Goal: Check status: Check status

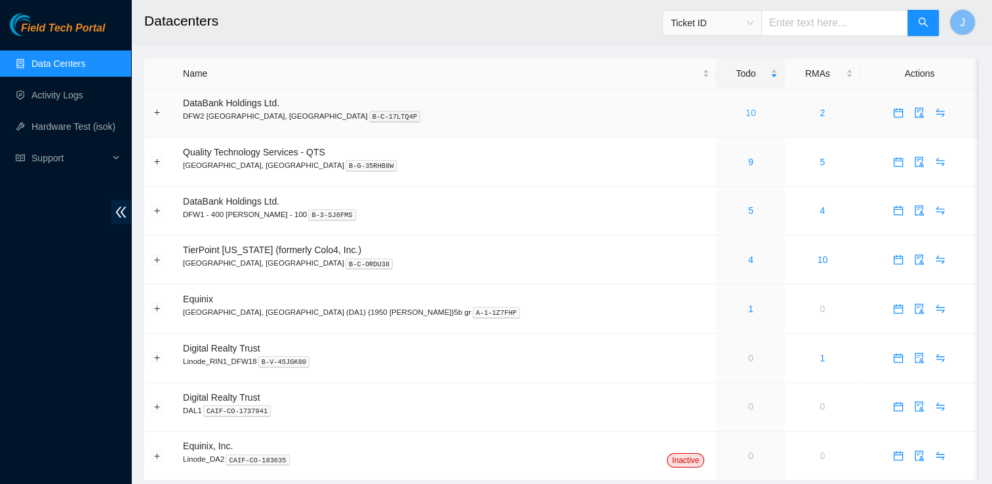
click at [745, 110] on link "10" at bounding box center [750, 112] width 10 height 10
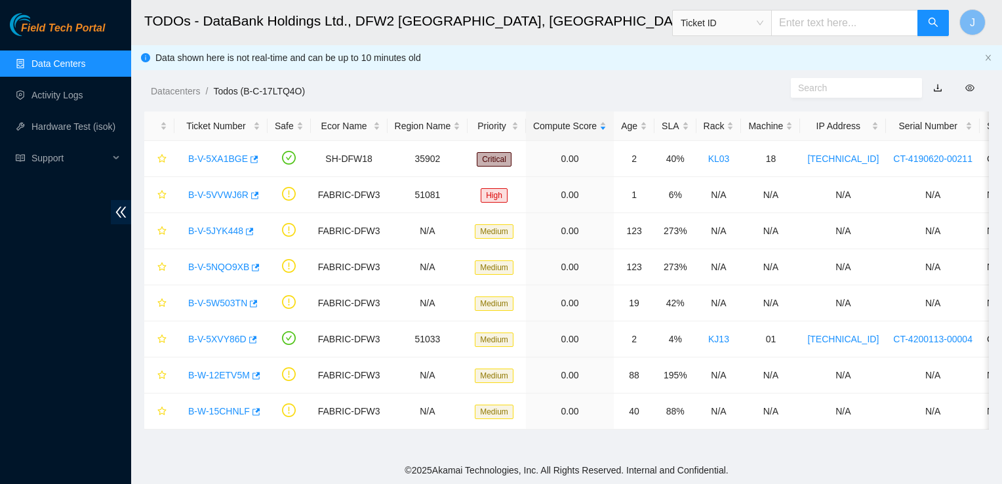
click at [41, 69] on link "Data Centers" at bounding box center [58, 63] width 54 height 10
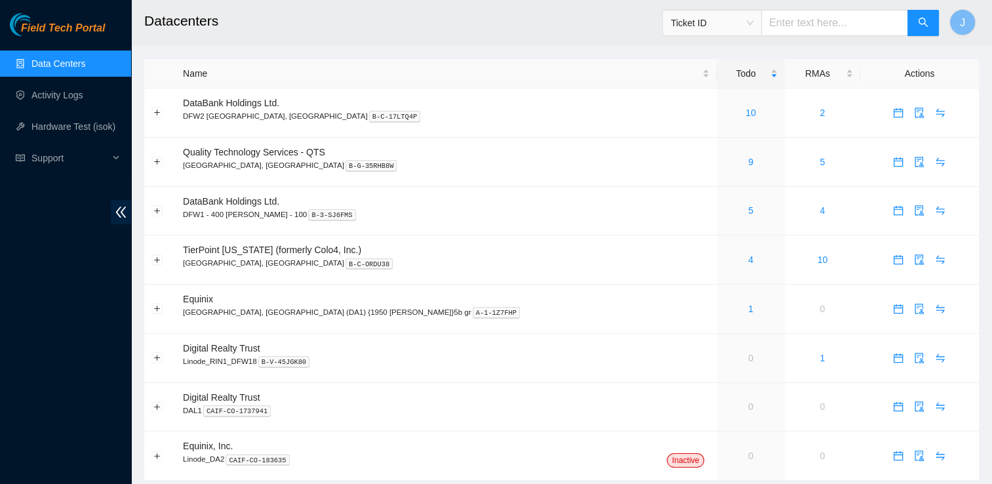
click at [39, 66] on link "Data Centers" at bounding box center [58, 63] width 54 height 10
click at [748, 111] on link "8" at bounding box center [750, 112] width 5 height 10
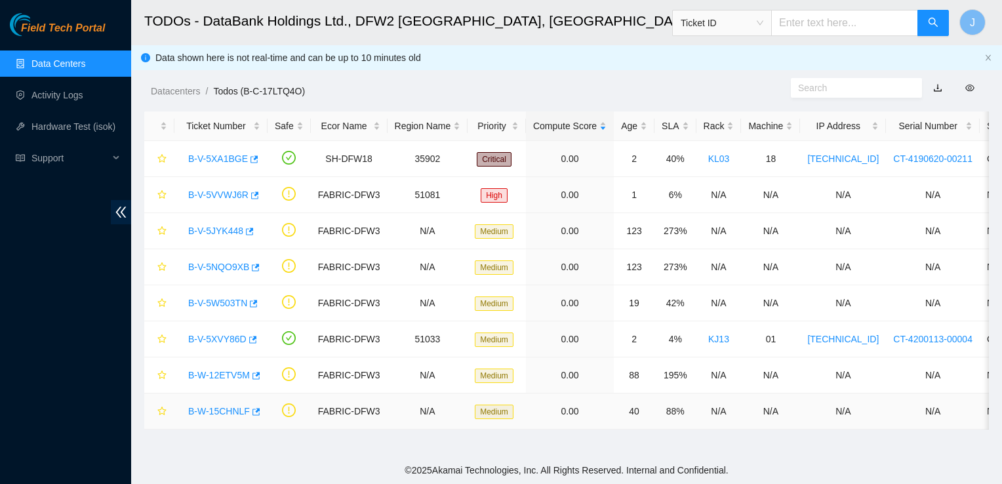
click at [222, 409] on link "B-W-15CHNLF" at bounding box center [219, 411] width 62 height 10
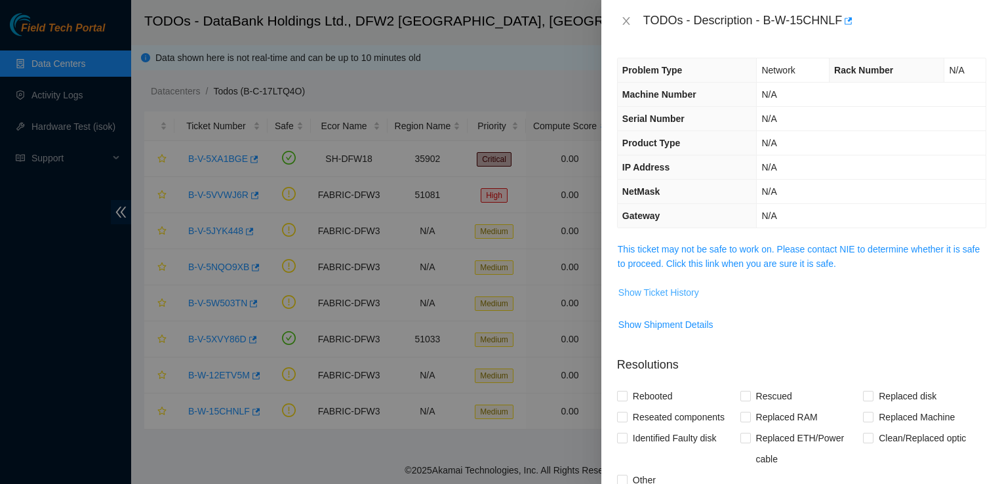
click at [688, 292] on span "Show Ticket History" at bounding box center [658, 292] width 81 height 14
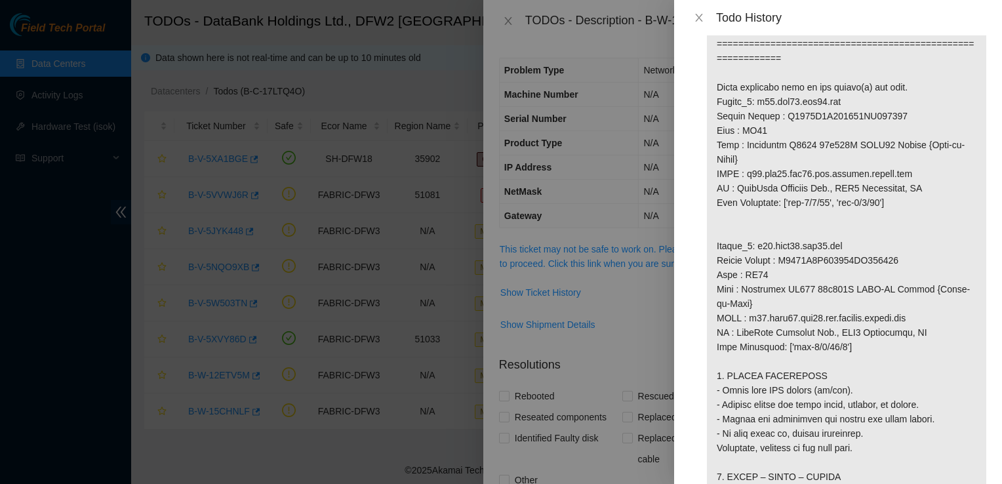
scroll to position [866, 0]
